Goal: Task Accomplishment & Management: Manage account settings

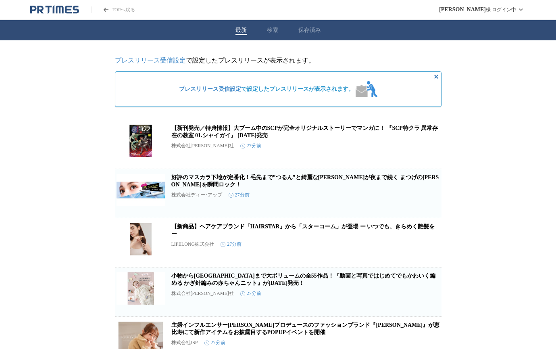
click at [241, 93] on span "プレスリリース受信設定 で設定したプレスリリースが表示されます。" at bounding box center [266, 88] width 175 height 7
click at [391, 90] on div "プレスリリース受信設定 で設定したプレスリリースが表示されます。" at bounding box center [278, 88] width 326 height 35
click at [328, 87] on span "プレスリリース受信設定 で設定したプレスリリースが表示されます。" at bounding box center [266, 88] width 175 height 7
click at [308, 93] on span "プレスリリース受信設定 で設定したプレスリリースが表示されます。" at bounding box center [266, 88] width 175 height 7
click at [283, 92] on span "プレスリリース受信設定 で設定したプレスリリースが表示されます。" at bounding box center [266, 88] width 175 height 7
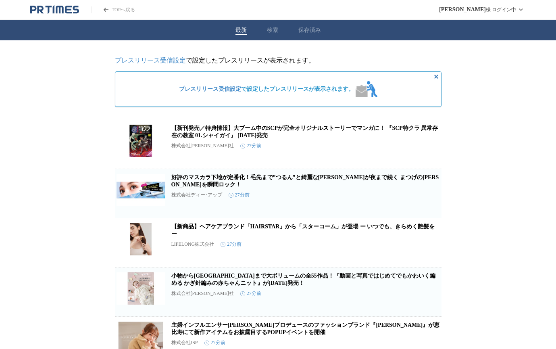
click at [168, 64] on link "プレスリリース受信設定" at bounding box center [150, 60] width 71 height 7
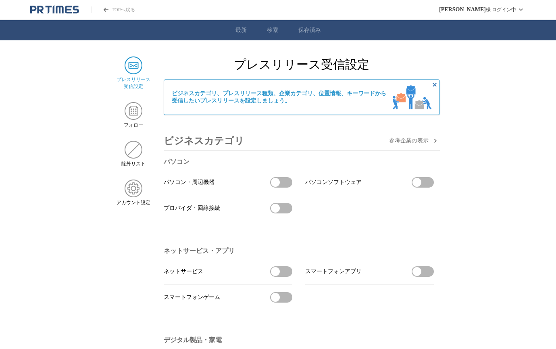
click at [241, 34] on link "最新" at bounding box center [240, 30] width 11 height 7
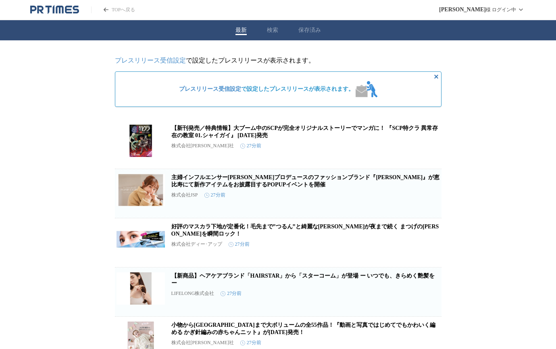
click at [139, 57] on link "プレスリリース受信設定" at bounding box center [150, 60] width 71 height 7
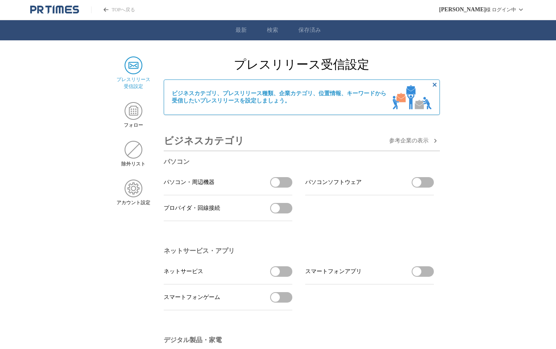
click at [284, 185] on button "パソコン・周辺機器を受信する" at bounding box center [281, 182] width 22 height 10
click at [427, 186] on button "パソコンソフトウェアを受信する" at bounding box center [422, 182] width 22 height 10
click at [286, 209] on button "プロバイダ・回線接続を受信する" at bounding box center [281, 208] width 22 height 10
click at [283, 185] on span "button" at bounding box center [286, 182] width 9 height 9
click at [283, 208] on span "button" at bounding box center [286, 207] width 9 height 9
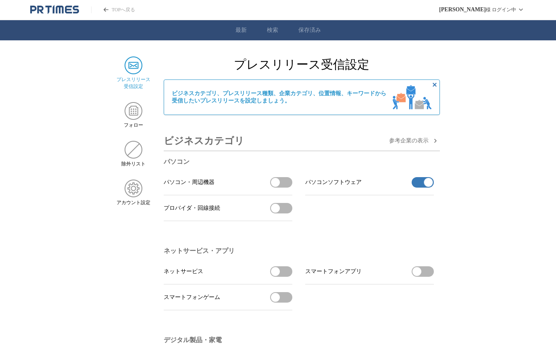
click at [420, 187] on button "パソコンソフトウェアの受信を解除" at bounding box center [422, 182] width 22 height 10
click at [241, 31] on link "最新" at bounding box center [240, 30] width 11 height 7
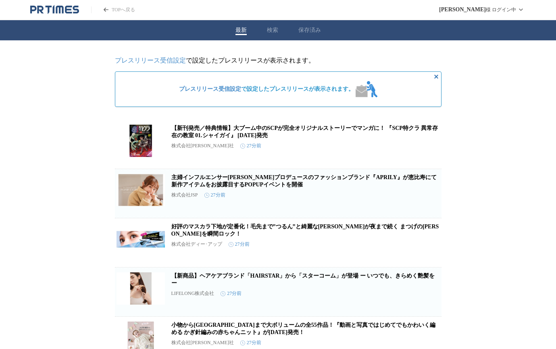
click at [162, 64] on link "プレスリリース受信設定" at bounding box center [150, 60] width 71 height 7
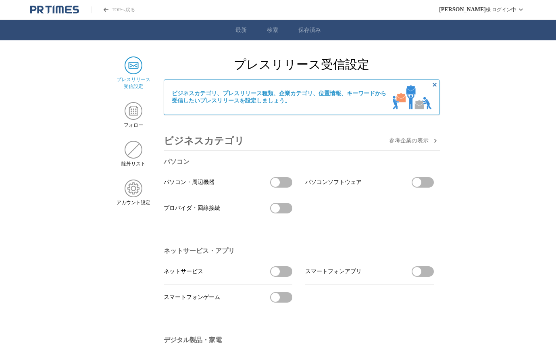
click at [287, 187] on button "パソコン・周辺機器を受信する" at bounding box center [281, 182] width 22 height 10
click at [417, 182] on span "button" at bounding box center [416, 182] width 9 height 9
click at [281, 209] on button "プロバイダ・回線接続を受信する" at bounding box center [281, 208] width 22 height 10
drag, startPoint x: 281, startPoint y: 282, endPoint x: 282, endPoint y: 276, distance: 6.3
click at [280, 282] on li "ネットサービス ネットサービスを受信する" at bounding box center [228, 271] width 129 height 26
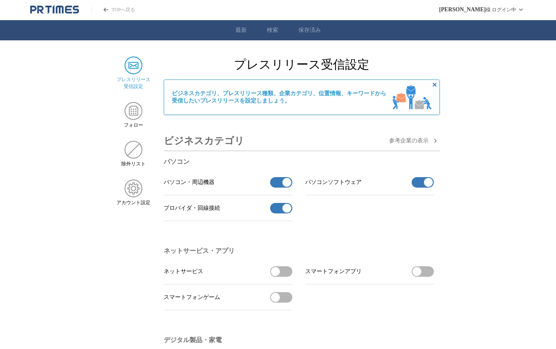
click at [282, 274] on button "ネットサービスを受信する" at bounding box center [281, 271] width 22 height 10
click at [287, 300] on button "スマートフォンゲームを受信する" at bounding box center [281, 297] width 22 height 10
click at [426, 275] on button "スマートフォンアプリを受信する" at bounding box center [422, 271] width 22 height 10
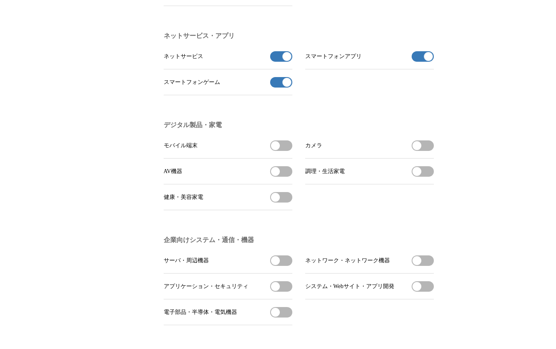
click at [278, 148] on span "button" at bounding box center [275, 145] width 9 height 9
click at [282, 176] on button "AV機器を受信する" at bounding box center [281, 171] width 22 height 10
drag, startPoint x: 289, startPoint y: 204, endPoint x: 333, endPoint y: 188, distance: 47.2
click at [289, 202] on button "健康・美容家電を受信する" at bounding box center [281, 197] width 22 height 10
click at [417, 150] on span "button" at bounding box center [416, 145] width 9 height 9
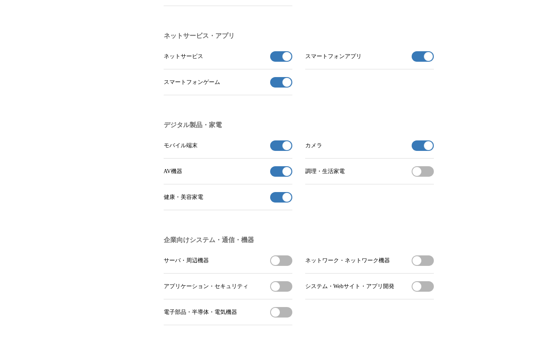
click at [418, 175] on span "button" at bounding box center [416, 171] width 9 height 9
drag, startPoint x: 283, startPoint y: 266, endPoint x: 299, endPoint y: 274, distance: 16.9
click at [283, 266] on button "サーバ・周辺機器を受信する" at bounding box center [281, 260] width 22 height 10
click at [430, 266] on button "ネットワーク・ネットワーク機器を受信する" at bounding box center [422, 260] width 22 height 10
click at [424, 291] on button "システム・Webサイト・アプリ開発を受信する" at bounding box center [422, 286] width 22 height 10
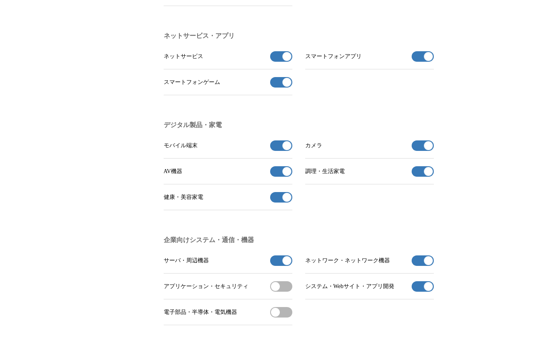
click at [279, 291] on button "アプリケーション・セキュリティを受信する" at bounding box center [281, 286] width 22 height 10
click at [281, 316] on button "電子部品・半導体・電気機器を受信する" at bounding box center [281, 312] width 22 height 10
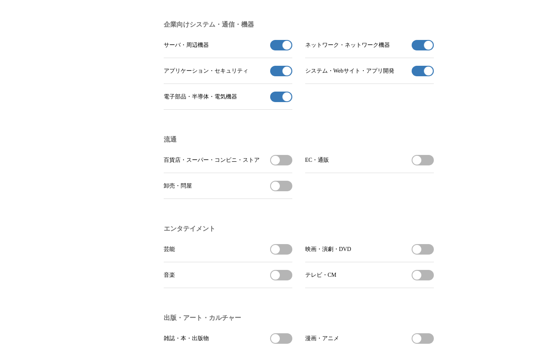
click at [289, 165] on button "百貨店・スーパー・コンビニ・ストアを受信する" at bounding box center [281, 160] width 22 height 10
click at [284, 191] on button "卸売・問屋を受信する" at bounding box center [281, 186] width 22 height 10
click at [418, 164] on span "button" at bounding box center [416, 160] width 9 height 9
click at [277, 253] on span "button" at bounding box center [275, 249] width 9 height 9
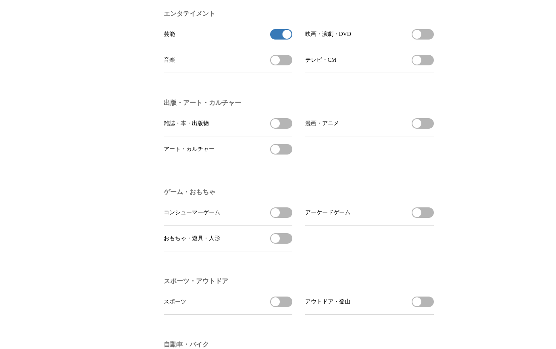
click at [275, 64] on span "button" at bounding box center [275, 60] width 9 height 9
click at [278, 128] on span "button" at bounding box center [275, 123] width 9 height 9
click at [280, 154] on button "アート・カルチャーを受信する" at bounding box center [281, 149] width 22 height 10
click at [417, 128] on span "button" at bounding box center [416, 123] width 9 height 9
click at [275, 217] on span "button" at bounding box center [275, 212] width 9 height 9
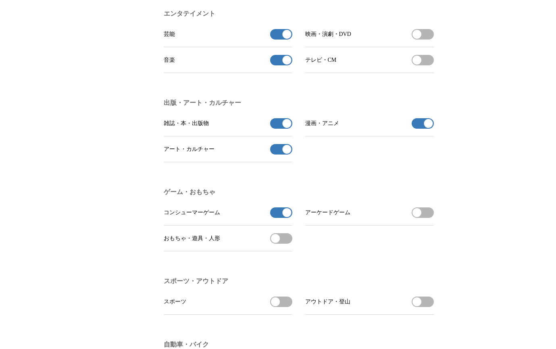
click at [423, 218] on button "アーケードゲームを受信する" at bounding box center [422, 212] width 22 height 10
click at [276, 243] on span "button" at bounding box center [275, 238] width 9 height 9
click at [284, 307] on button "スポーツを受信する" at bounding box center [281, 301] width 22 height 10
click at [430, 307] on button "アウトドア・登山を受信する" at bounding box center [422, 301] width 22 height 10
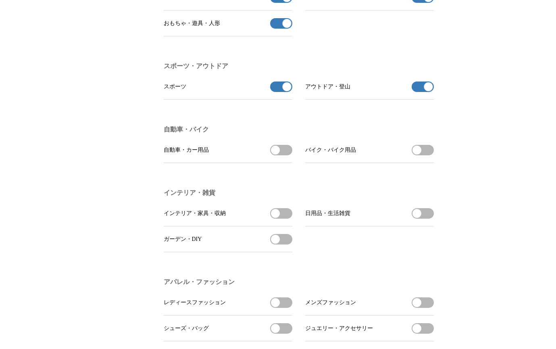
click at [275, 154] on span "button" at bounding box center [275, 149] width 9 height 9
click at [427, 155] on button "バイク・バイク用品を受信する" at bounding box center [422, 150] width 22 height 10
click at [283, 218] on button "インテリア・家具・収納を受信する" at bounding box center [281, 213] width 22 height 10
click at [421, 218] on span "button" at bounding box center [416, 213] width 9 height 9
click at [285, 244] on button "ガーデン・DIYを受信する" at bounding box center [281, 239] width 22 height 10
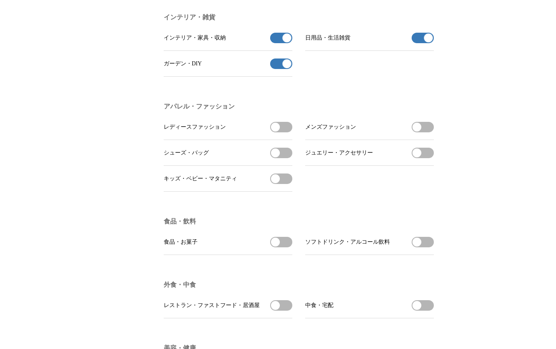
scroll to position [1075, 0]
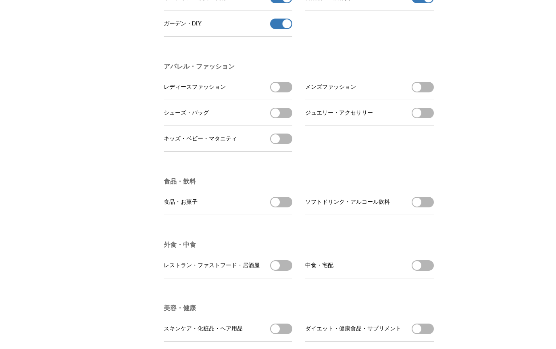
click at [280, 92] on button "レディースファッションを受信する" at bounding box center [281, 87] width 22 height 10
click at [278, 117] on span "button" at bounding box center [275, 112] width 9 height 9
click at [280, 144] on button "キッズ・ベビー・マタニティを受信する" at bounding box center [281, 138] width 22 height 10
click at [425, 92] on button "メンズファッションを受信する" at bounding box center [422, 87] width 22 height 10
click at [423, 118] on button "[PERSON_NAME]を受信する" at bounding box center [422, 113] width 22 height 10
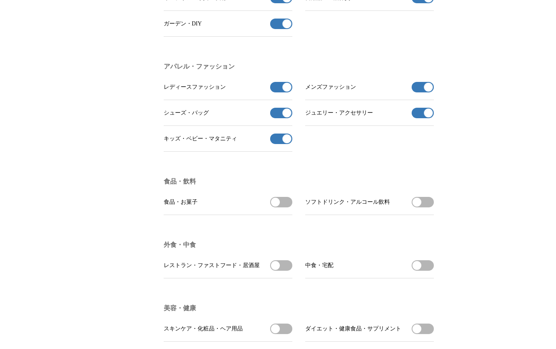
click at [280, 207] on button "食品・お菓子を受信する" at bounding box center [281, 202] width 22 height 10
click at [417, 206] on span "button" at bounding box center [416, 201] width 9 height 9
click at [284, 270] on button "レストラン・ファストフード・居酒屋を受信する" at bounding box center [281, 265] width 22 height 10
click at [427, 270] on button "中食・宅配を受信する" at bounding box center [422, 265] width 22 height 10
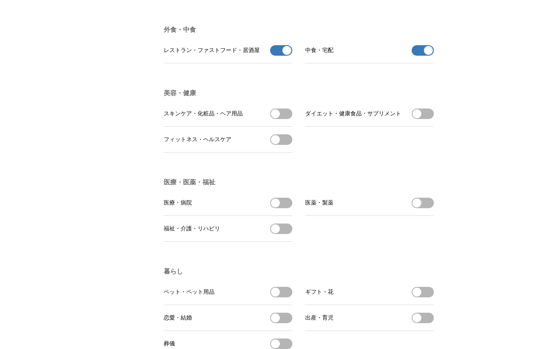
click at [284, 119] on button "スキンケア・化粧品・ヘア用品を受信する" at bounding box center [281, 113] width 22 height 10
click at [283, 145] on button "フィットネス・ヘルスケアを受信する" at bounding box center [281, 139] width 22 height 10
click at [427, 119] on button "ダイエット・健康食品・サプリメントを受信する" at bounding box center [422, 113] width 22 height 10
click at [426, 215] on li "医薬・製薬 医薬・製薬を受信する" at bounding box center [369, 203] width 129 height 26
click at [423, 208] on button "医薬・製薬を受信する" at bounding box center [422, 202] width 22 height 10
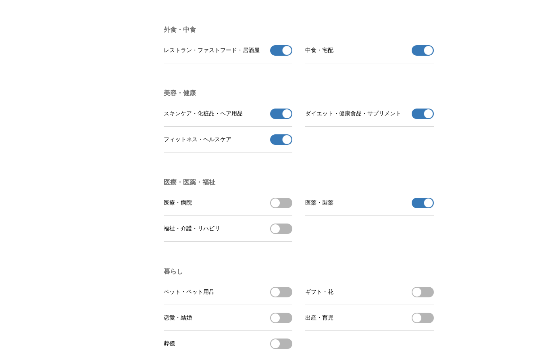
scroll to position [1504, 0]
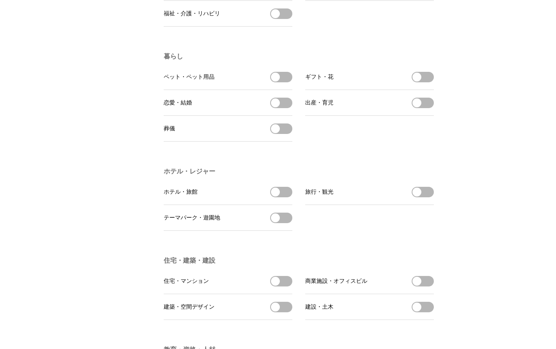
click at [286, 82] on button "ペット・ペット用品を受信する" at bounding box center [281, 77] width 22 height 10
click at [280, 108] on button "恋愛・結婚を受信する" at bounding box center [281, 103] width 22 height 10
click at [416, 81] on span "button" at bounding box center [416, 77] width 9 height 9
click at [421, 108] on button "出産・育児を受信する" at bounding box center [422, 103] width 22 height 10
click at [293, 218] on ul "ホテル・旅館 ホテル・旅館を受信する 旅行・観光 旅行・観光を受信する テーマパーク・遊園地 テーマパーク・遊園地を受信する" at bounding box center [299, 205] width 270 height 52
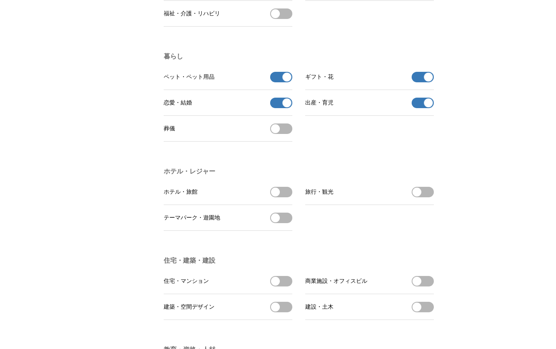
click at [289, 197] on button "ホテル・旅館を受信する" at bounding box center [281, 192] width 22 height 10
click at [417, 205] on li "旅行・観光 旅行・観光を受信する" at bounding box center [369, 192] width 129 height 26
click at [284, 223] on button "テーマパーク・遊園地を受信する" at bounding box center [281, 217] width 22 height 10
drag, startPoint x: 420, startPoint y: 215, endPoint x: 415, endPoint y: 214, distance: 5.0
click at [420, 196] on span "button" at bounding box center [416, 191] width 9 height 9
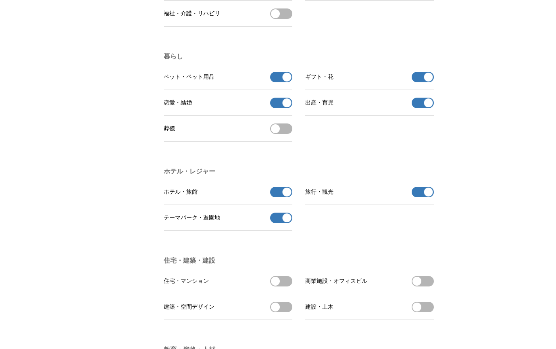
scroll to position [1719, 0]
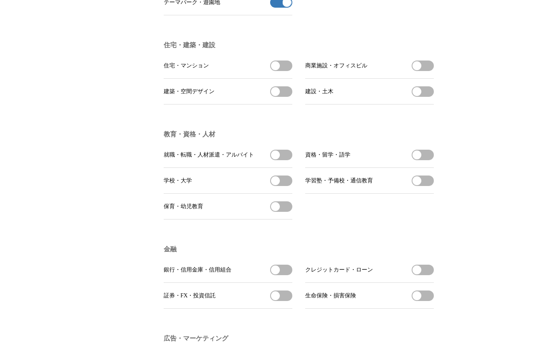
click at [278, 70] on span "button" at bounding box center [275, 65] width 9 height 9
click at [425, 71] on button "商業施設・オフィスビルを受信する" at bounding box center [422, 65] width 22 height 10
click at [420, 96] on span "button" at bounding box center [416, 91] width 9 height 9
click at [288, 97] on button "建築・空間デザインを受信する" at bounding box center [281, 91] width 22 height 10
click at [280, 160] on button "就職・転職・人材派遣・アルバイトを受信する" at bounding box center [281, 154] width 22 height 10
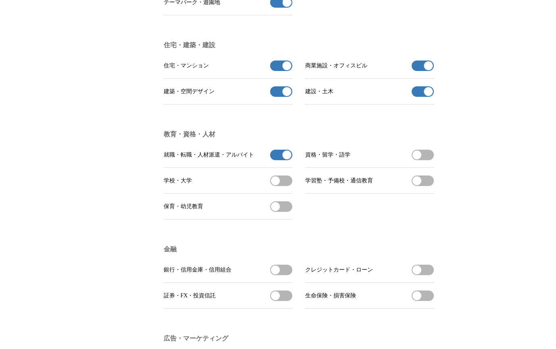
click at [421, 160] on button "資格・留学・語学を受信する" at bounding box center [422, 154] width 22 height 10
click at [423, 186] on button "学習塾・予備校・通信教育を受信する" at bounding box center [422, 180] width 22 height 10
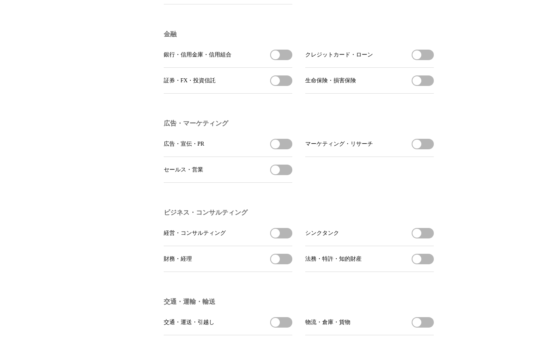
click at [284, 60] on button "銀行・信用金庫・信用組合を受信する" at bounding box center [281, 55] width 22 height 10
click at [284, 59] on span "button" at bounding box center [286, 54] width 9 height 9
click at [283, 149] on button "広告・宣伝・PRを受信する" at bounding box center [281, 144] width 22 height 10
click at [283, 175] on button "セールス・営業を受信する" at bounding box center [281, 169] width 22 height 10
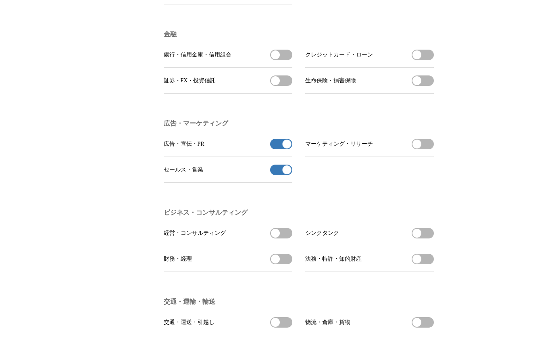
click at [418, 149] on button "マーケティング・リサーチを受信する" at bounding box center [422, 144] width 22 height 10
click at [276, 237] on span "button" at bounding box center [275, 232] width 9 height 9
click at [419, 237] on span "button" at bounding box center [416, 232] width 9 height 9
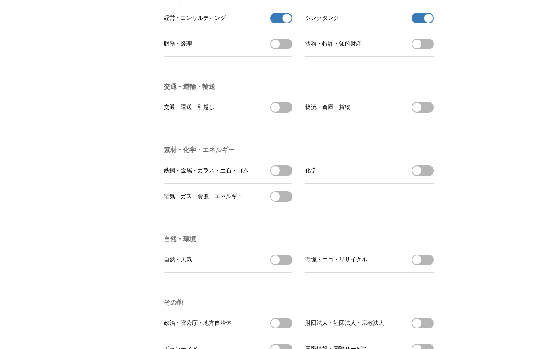
click at [274, 112] on span "button" at bounding box center [275, 107] width 9 height 9
click at [417, 112] on span "button" at bounding box center [416, 107] width 9 height 9
click at [281, 176] on button "鉄鋼・金属・ガラス・土石・ゴムを受信する" at bounding box center [281, 170] width 22 height 10
click at [418, 175] on span "button" at bounding box center [416, 170] width 9 height 9
click at [278, 201] on span "button" at bounding box center [275, 196] width 9 height 9
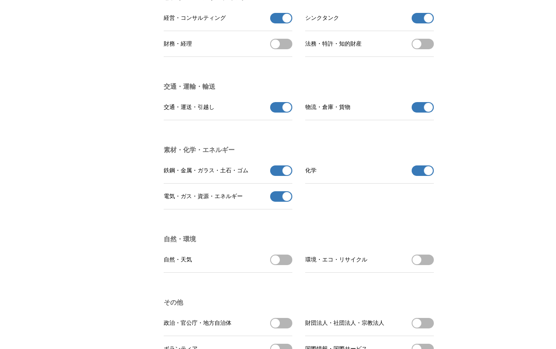
drag, startPoint x: 284, startPoint y: 293, endPoint x: 301, endPoint y: 291, distance: 17.5
click at [284, 265] on button "自然・天気を受信する" at bounding box center [281, 259] width 22 height 10
click at [424, 265] on button "環境・エコ・リサイクルを受信する" at bounding box center [422, 259] width 22 height 10
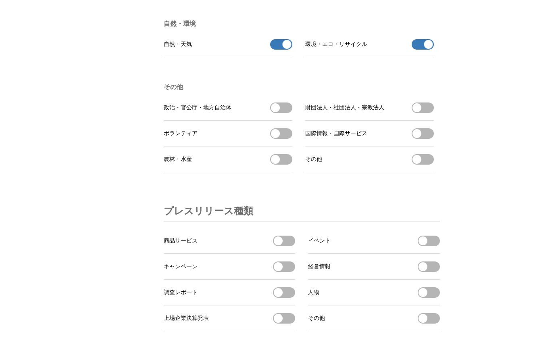
click at [278, 120] on li "政治・官公庁・地方自治体 政治・官公庁・地方自治体を受信する" at bounding box center [228, 108] width 129 height 26
click at [426, 164] on button "その他を受信する" at bounding box center [422, 159] width 22 height 10
click at [425, 139] on button "国際情報・国際サービスを受信する" at bounding box center [422, 133] width 22 height 10
click at [290, 164] on button "農林・水産を受信する" at bounding box center [281, 159] width 22 height 10
click at [291, 246] on button "商品サービスを受信する" at bounding box center [284, 240] width 22 height 10
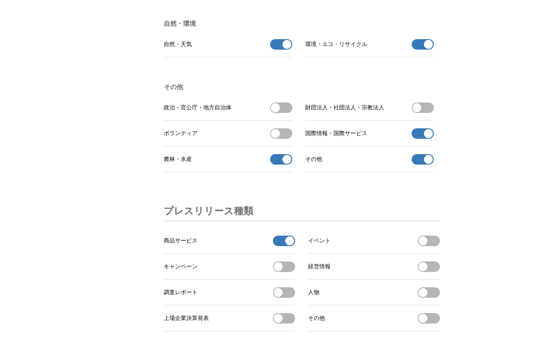
click at [430, 246] on button "イベントを受信する" at bounding box center [428, 240] width 22 height 10
click at [429, 272] on button "経営情報を受信する" at bounding box center [428, 266] width 22 height 10
click at [289, 272] on button "キャンペーンを受信する" at bounding box center [284, 266] width 22 height 10
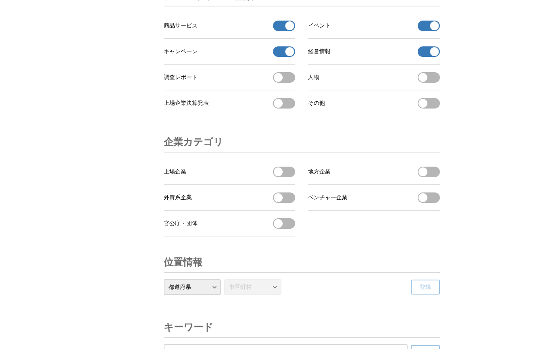
click at [432, 56] on span "button" at bounding box center [434, 51] width 9 height 9
click at [424, 82] on span "button" at bounding box center [422, 77] width 9 height 9
click at [425, 108] on span "button" at bounding box center [422, 103] width 9 height 9
click at [427, 177] on button "地方企業を受信する" at bounding box center [428, 171] width 22 height 10
drag, startPoint x: 426, startPoint y: 226, endPoint x: 421, endPoint y: 232, distance: 7.7
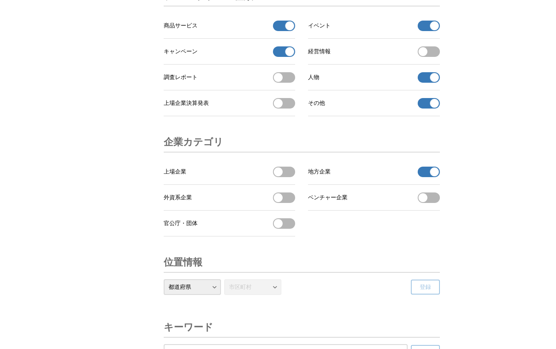
click at [426, 210] on li "ベンチャー企業 ベンチャー企業を受信する" at bounding box center [374, 198] width 132 height 26
click at [421, 202] on span "button" at bounding box center [422, 197] width 9 height 9
click at [294, 203] on span "外資系企業を受信する" at bounding box center [284, 197] width 22 height 10
click at [286, 228] on button "官公庁・団体を受信する" at bounding box center [284, 223] width 22 height 10
click at [279, 202] on span "button" at bounding box center [278, 197] width 9 height 9
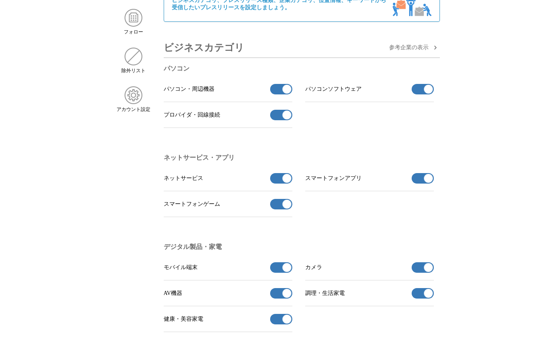
scroll to position [0, 0]
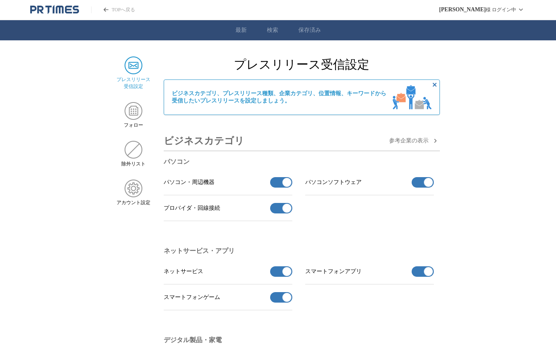
click at [237, 31] on link "最新" at bounding box center [240, 30] width 11 height 7
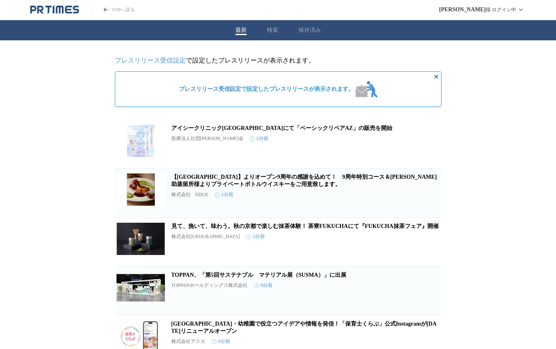
click at [291, 177] on link "【TOKYO Whisky Library】よりオープン9周年の感謝を込めて！　9周年特別コース＆嘉之助蒸留所様よりプライベートボトルウイスキーをご用意致しま…" at bounding box center [304, 180] width 266 height 13
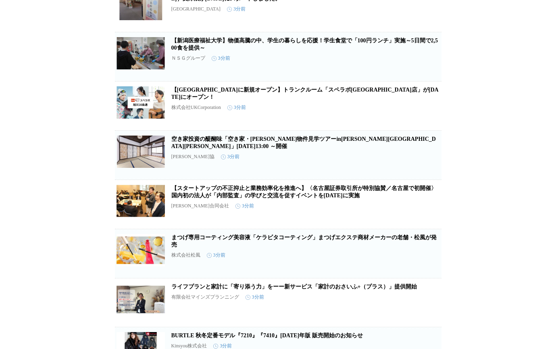
scroll to position [645, 0]
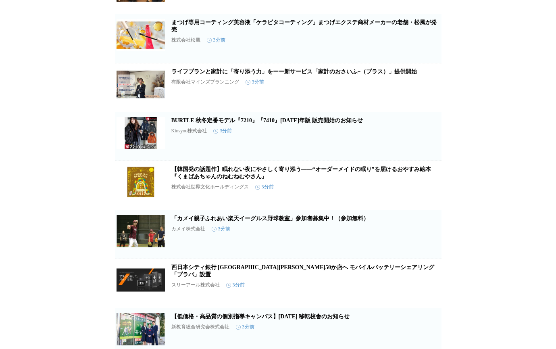
click at [249, 33] on link "まつげ専用コーティング美容液「ケラビタコーティング」まつげエクステ商材メーカーの老舗・松風が発売" at bounding box center [303, 25] width 265 height 13
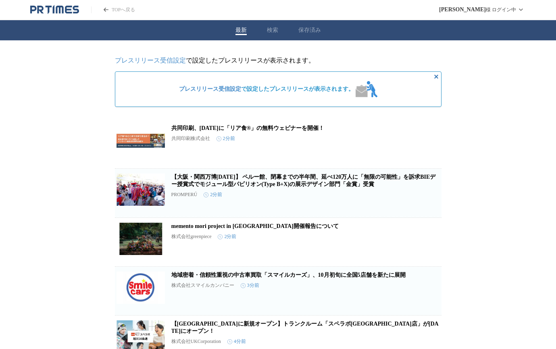
scroll to position [215, 0]
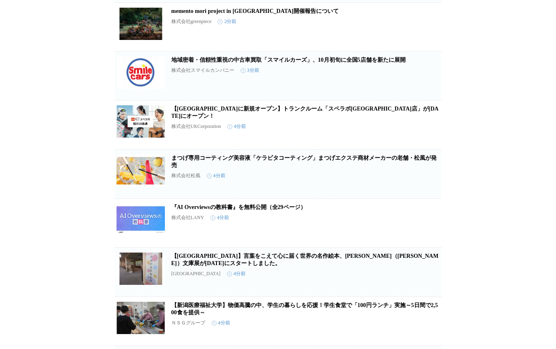
click at [332, 110] on link "【旭川市に新規オープン】トランクルーム「スペラボ旭川10条通店」が2025年11月1日にオープン！" at bounding box center [304, 112] width 267 height 13
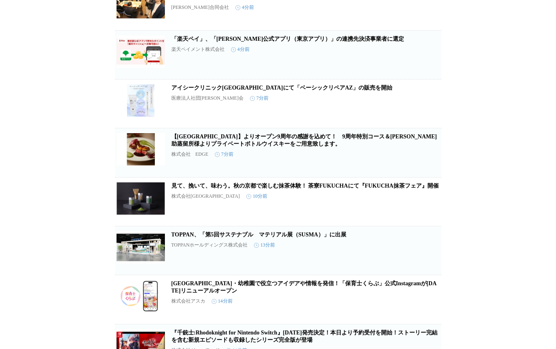
scroll to position [1235, 0]
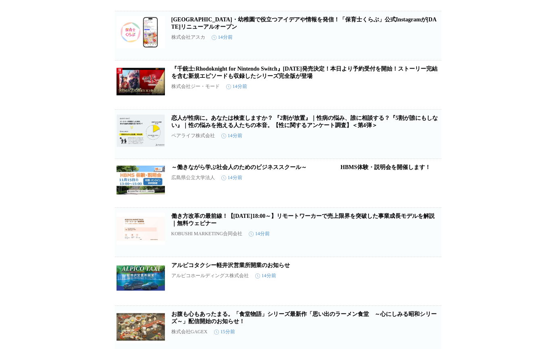
scroll to position [1187, 0]
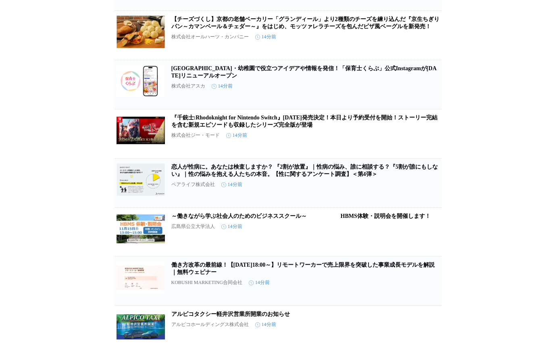
click at [231, 29] on link "【チーズづくし】京都の老舗ベーカリー「グランディール」より2種類のチーズを練り込んだ『京生ちぎりパン～カマンベール＆チェダー～』をはじめ、モッツァレラチーズを…" at bounding box center [305, 22] width 268 height 13
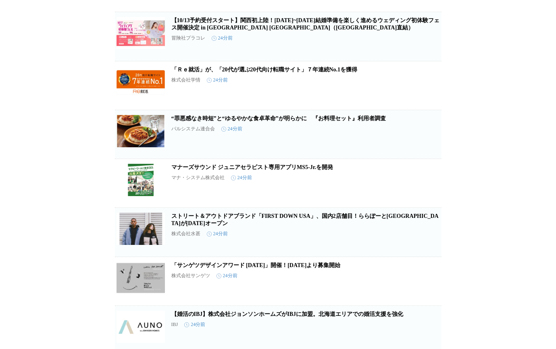
scroll to position [1412, 0]
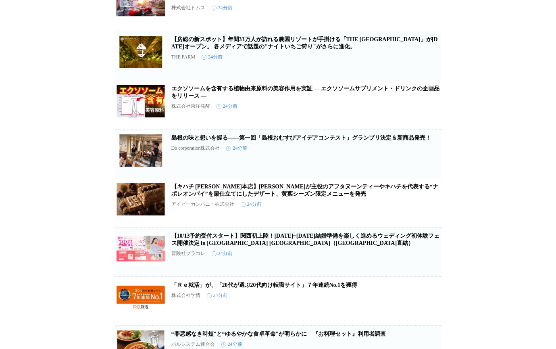
click at [303, 50] on link "【房総の新スポット】年間33万人が訪れる農園リゾートが手掛ける「THE FARM星空いちご園」が2025年12月13日（土）オープン。 各メディアで話題の"ナ…" at bounding box center [304, 42] width 266 height 13
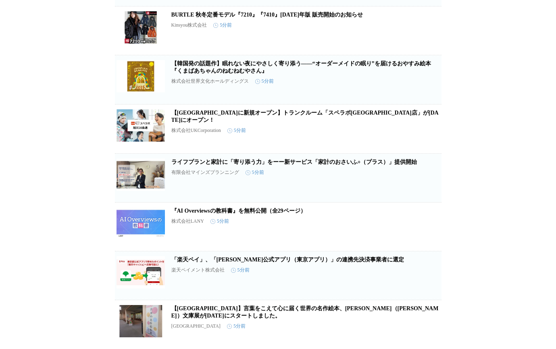
scroll to position [0, 0]
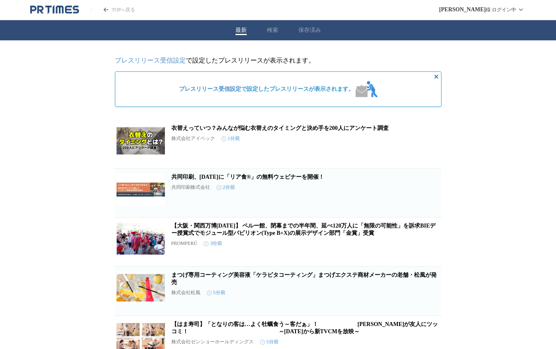
click at [329, 130] on link "衣替えっていつ？みんなが悩む衣替えのタイミングと決め手を200人にアンケート調査" at bounding box center [279, 128] width 217 height 6
